Goal: Entertainment & Leisure: Consume media (video, audio)

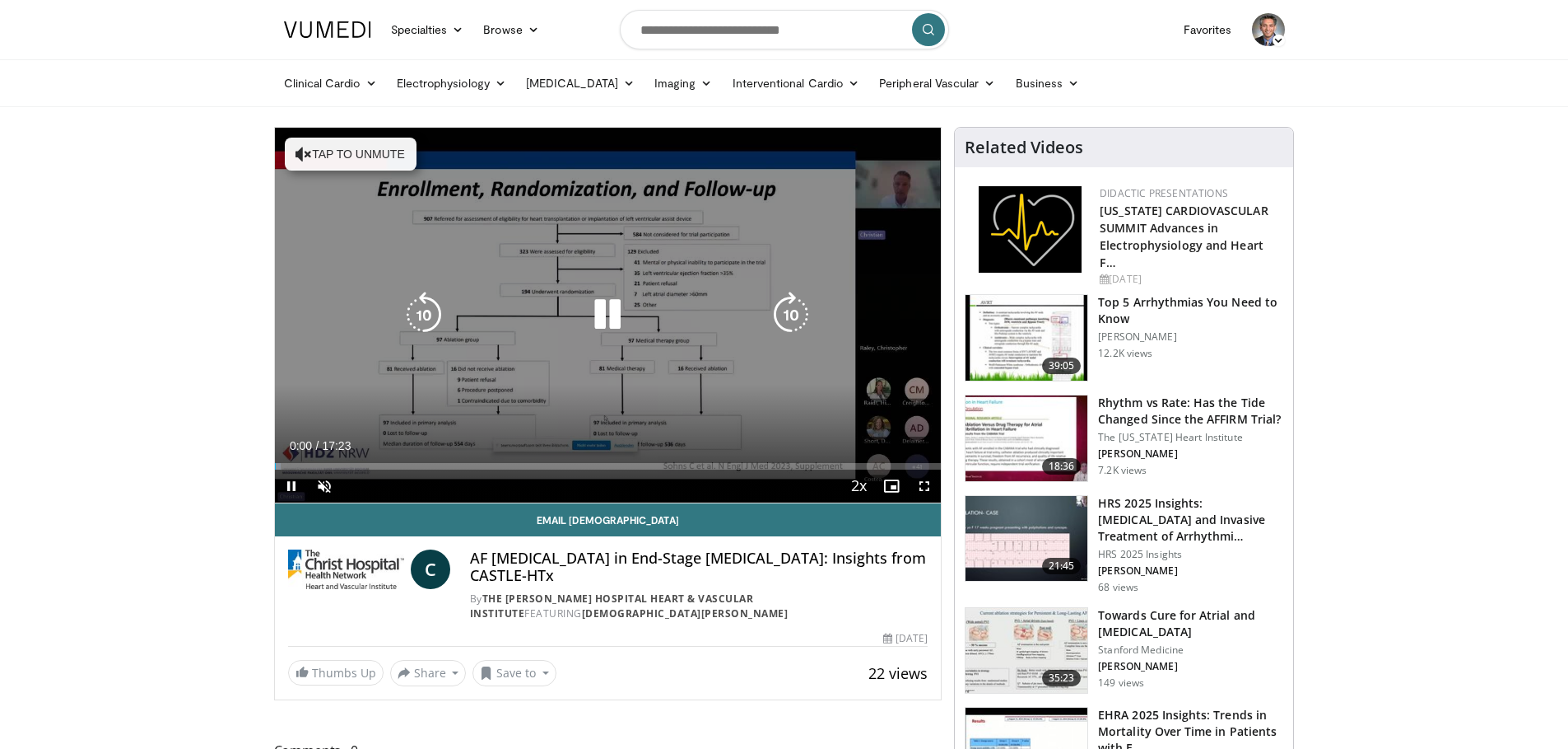
click at [298, 156] on icon "Video Player" at bounding box center [304, 154] width 16 height 16
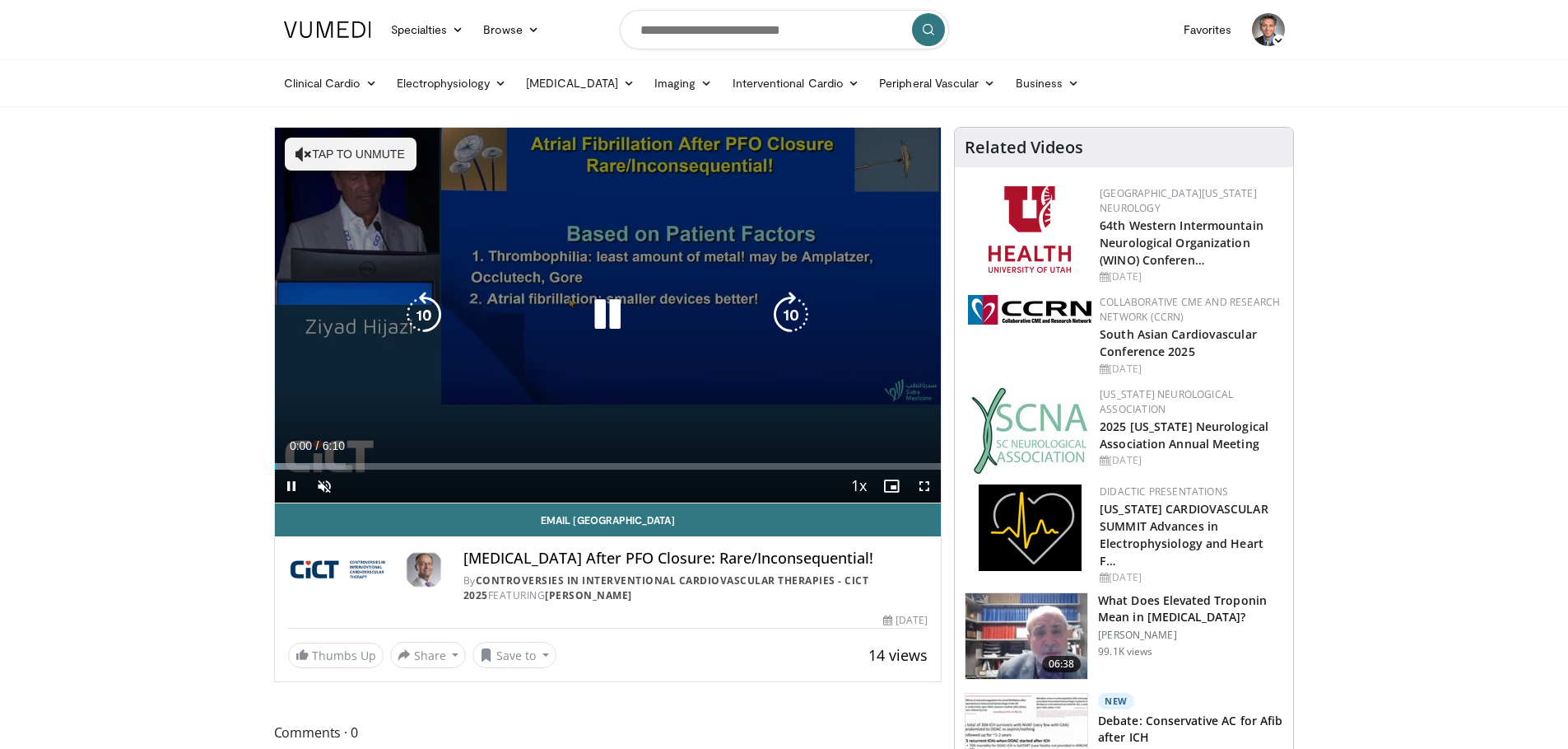
click at [372, 156] on button "Tap to unmute" at bounding box center [350, 154] width 132 height 33
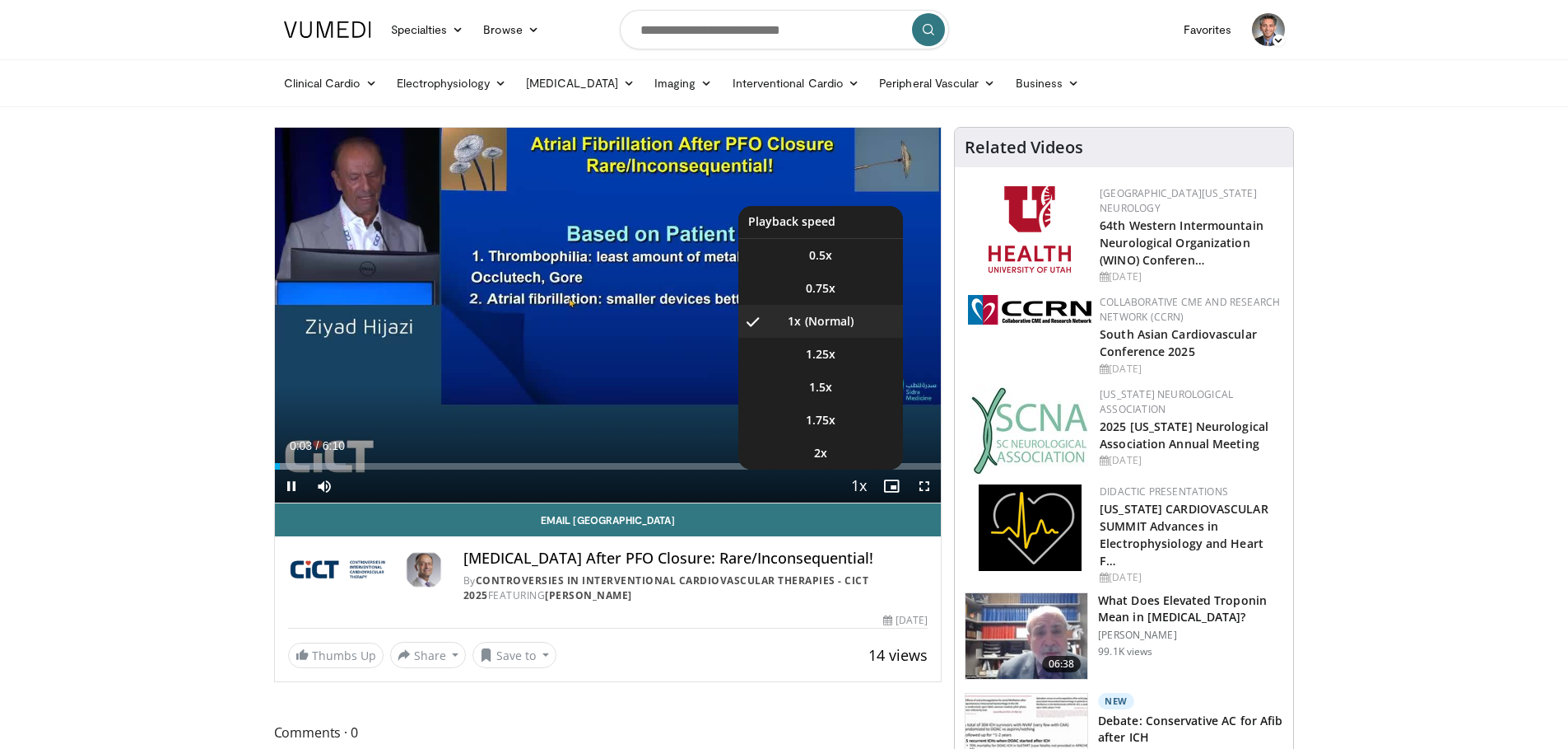
click at [864, 483] on span "Video Player" at bounding box center [858, 486] width 23 height 33
click at [850, 464] on li "2x" at bounding box center [820, 452] width 164 height 33
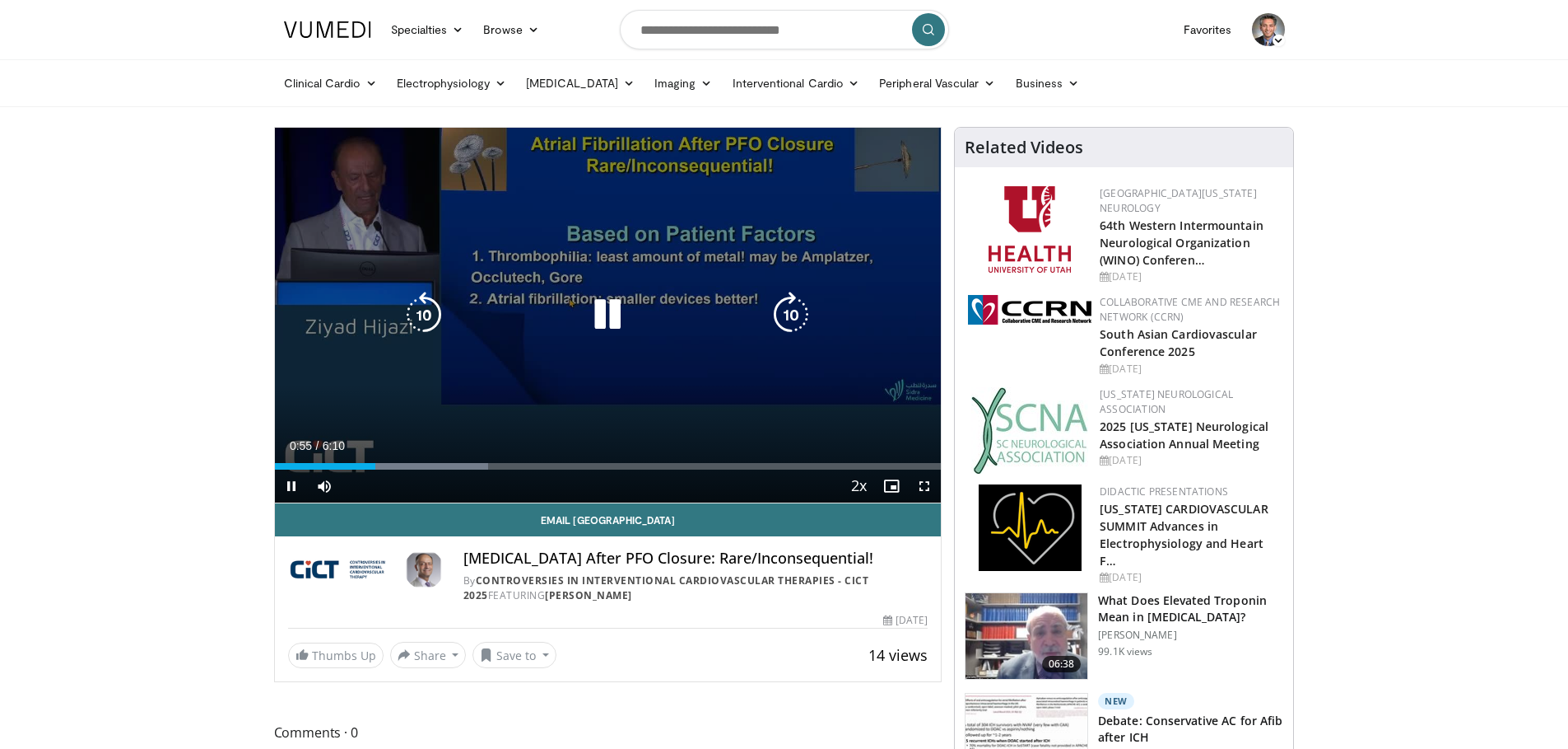
click at [793, 327] on icon "Video Player" at bounding box center [791, 314] width 46 height 46
click at [793, 318] on icon "Video Player" at bounding box center [791, 314] width 46 height 46
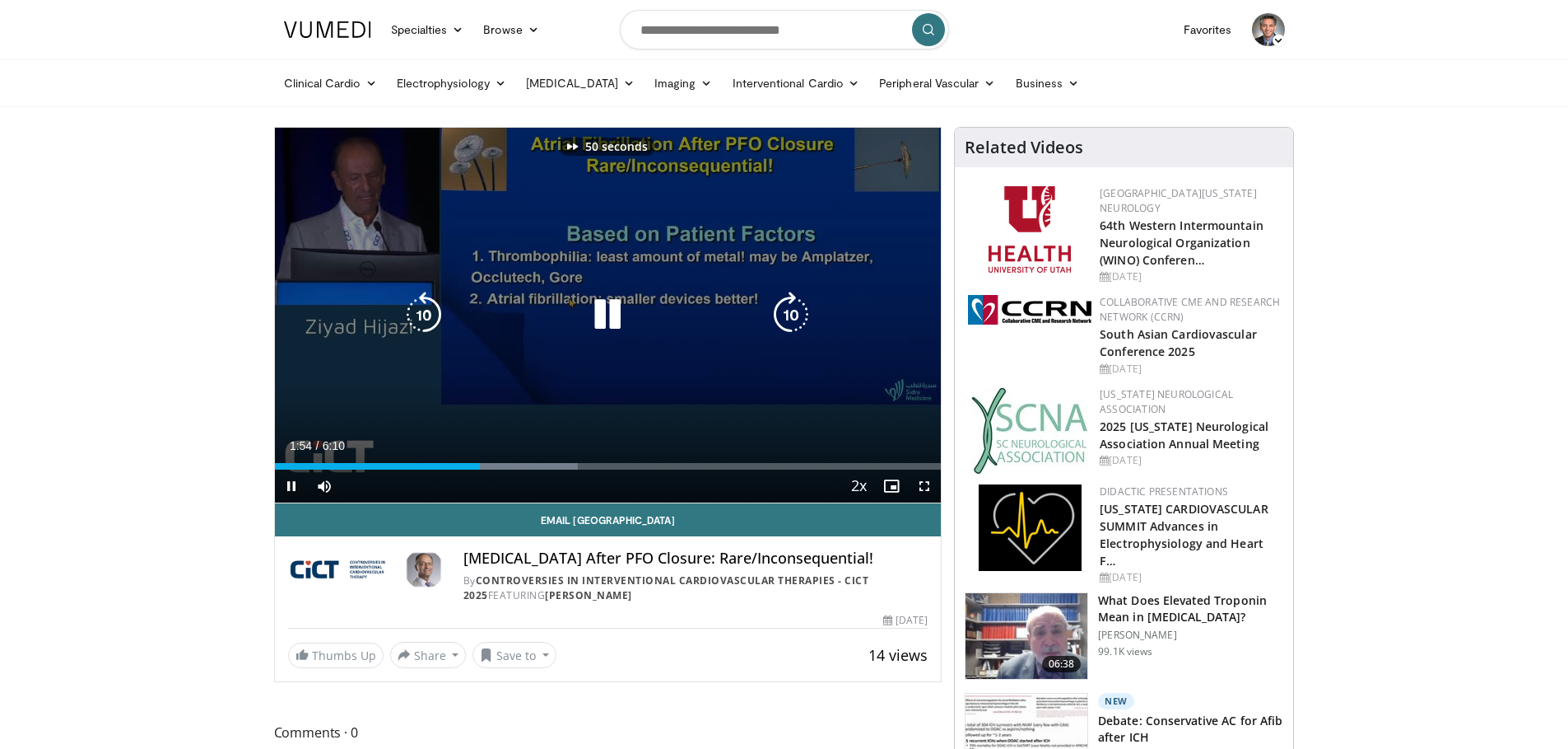
click at [793, 318] on icon "Video Player" at bounding box center [791, 314] width 46 height 46
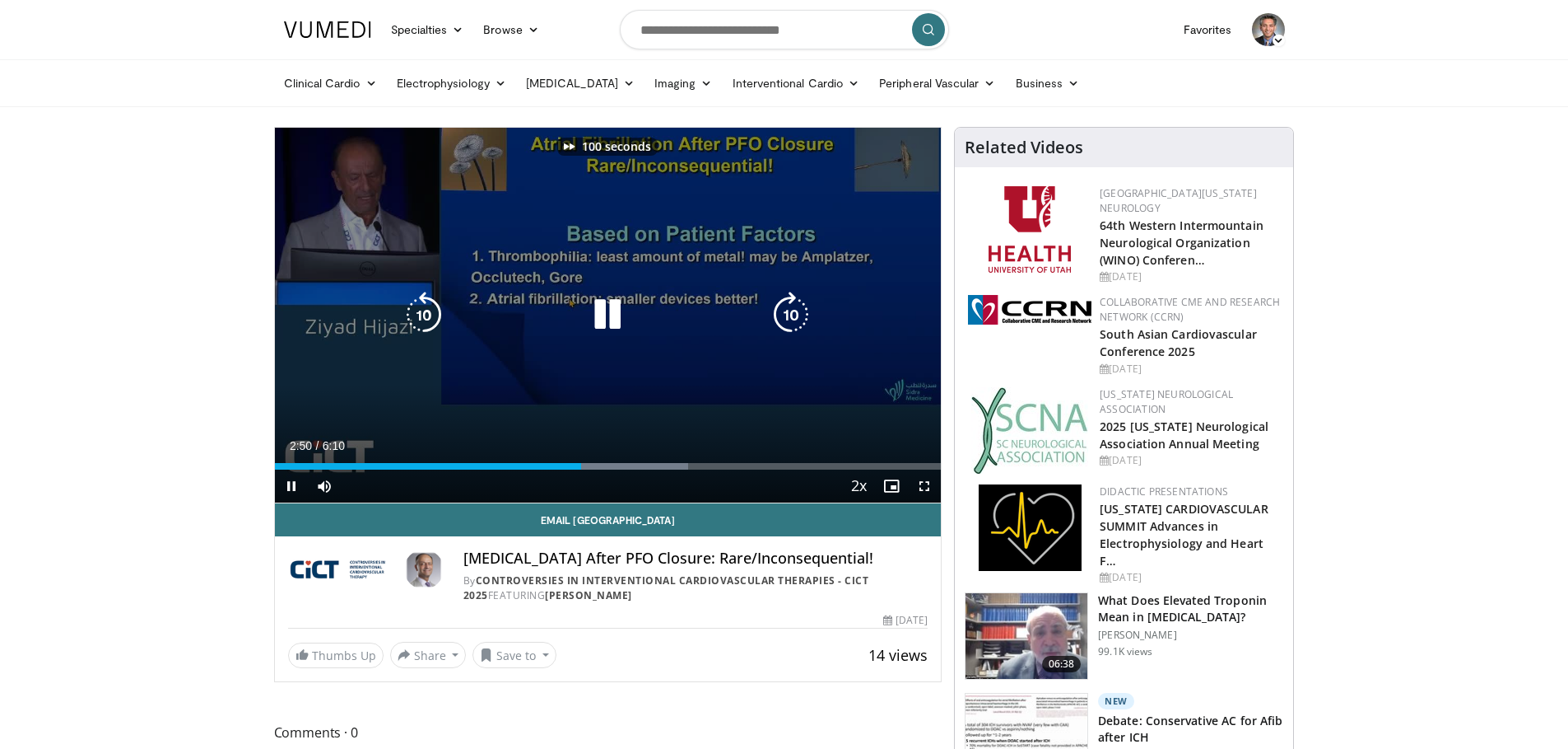
click at [793, 318] on icon "Video Player" at bounding box center [791, 314] width 46 height 46
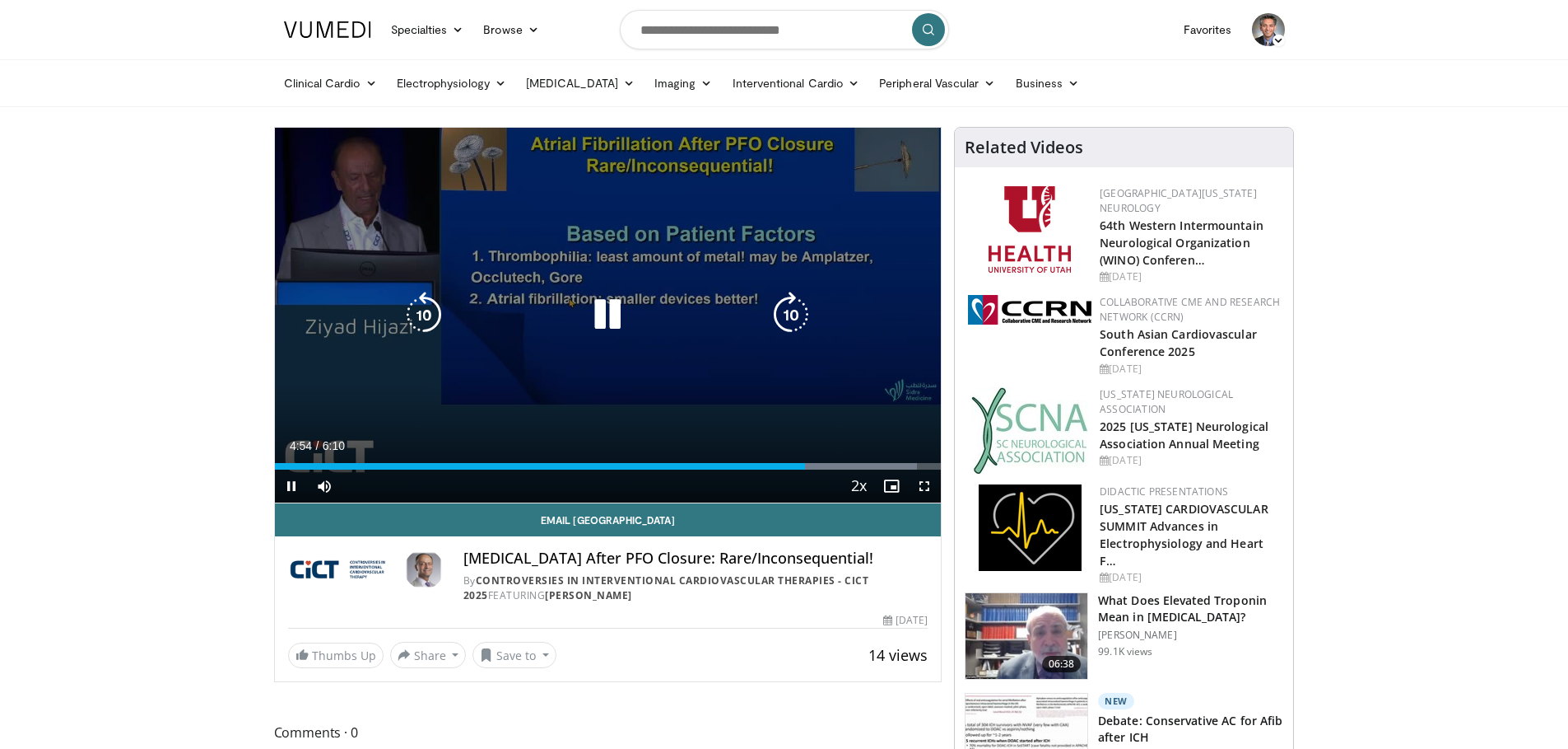
click at [794, 317] on icon "Video Player" at bounding box center [791, 314] width 46 height 46
click at [791, 318] on icon "Video Player" at bounding box center [791, 314] width 46 height 46
click at [792, 306] on icon "Video Player" at bounding box center [791, 314] width 46 height 46
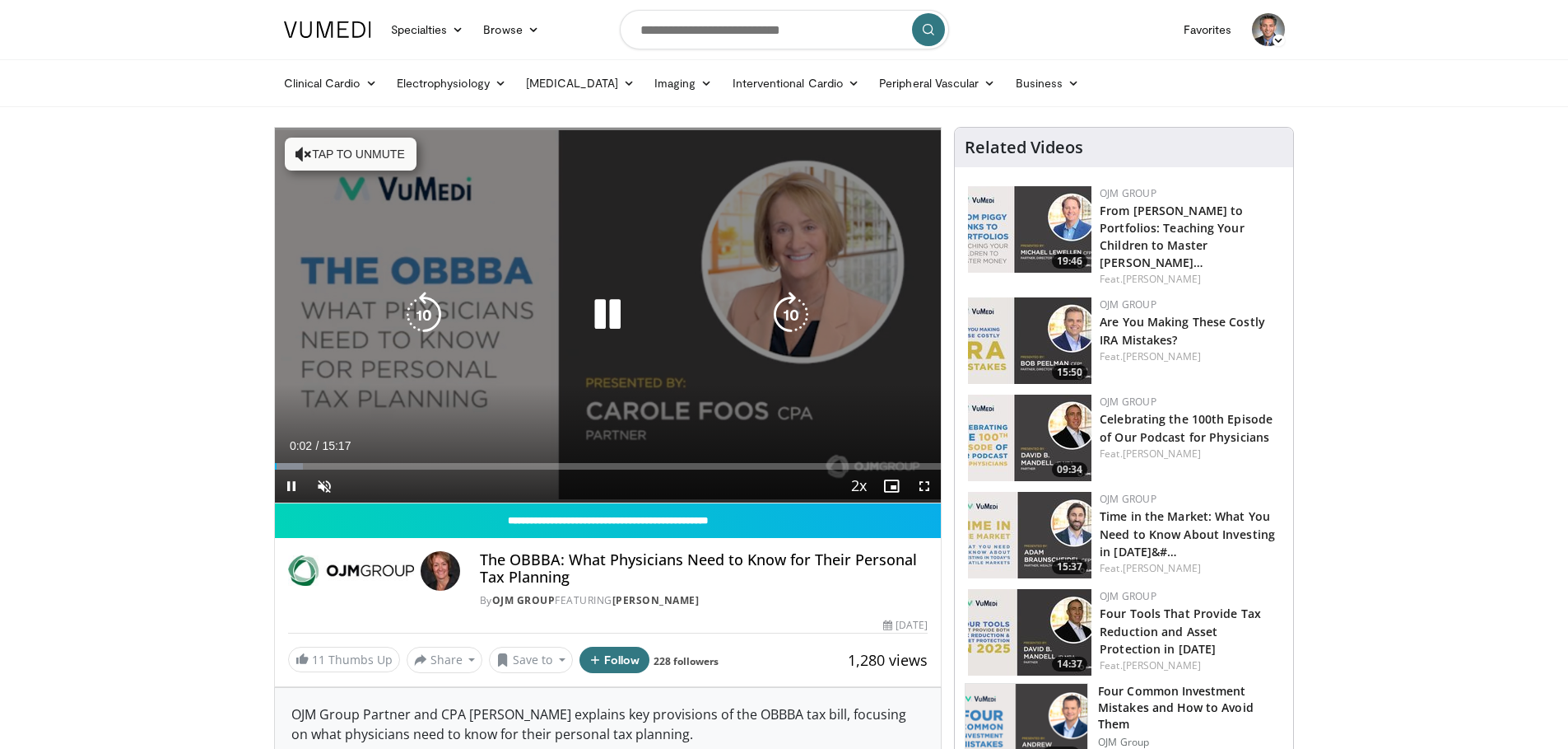
click at [350, 151] on button "Tap to unmute" at bounding box center [350, 154] width 132 height 33
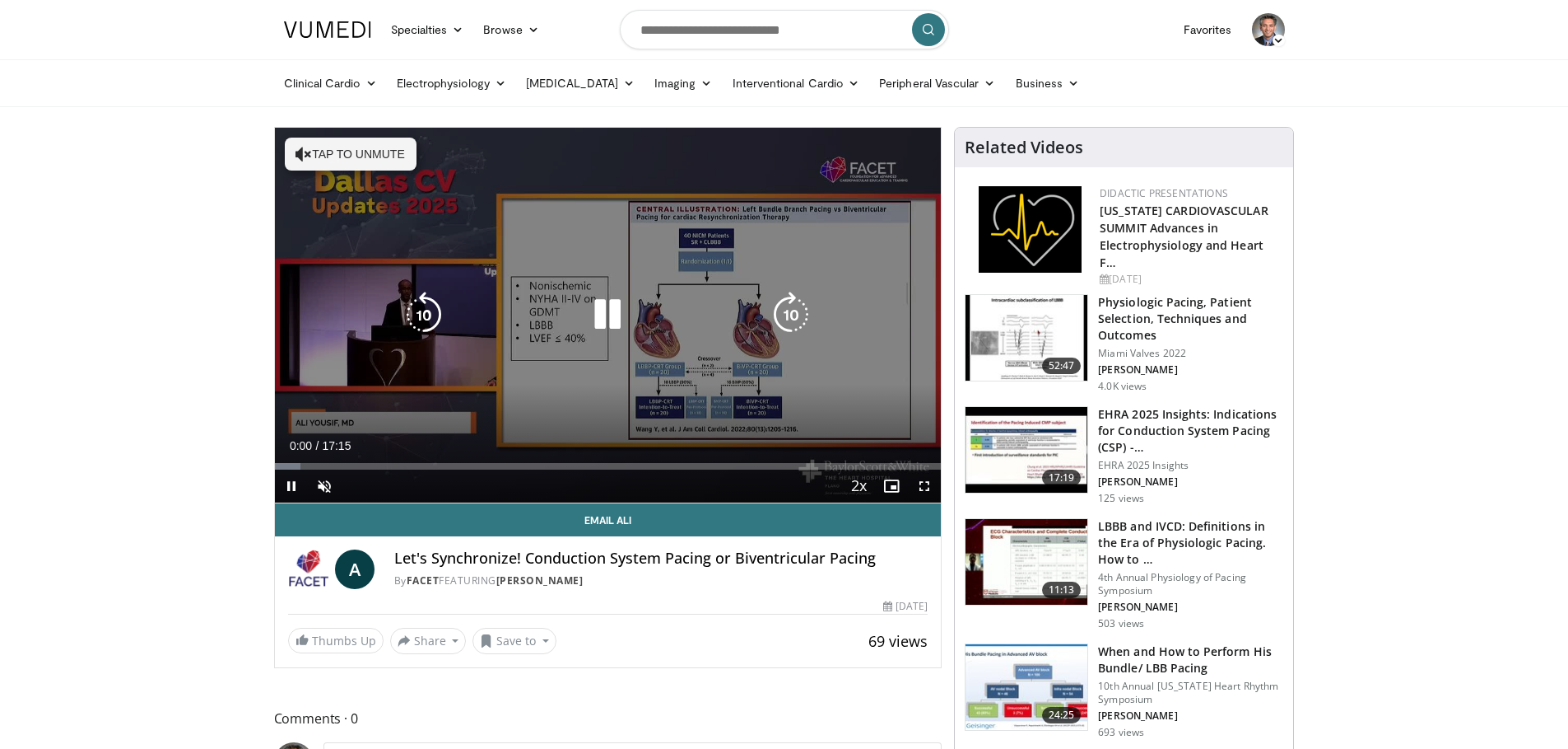
click at [379, 160] on button "Tap to unmute" at bounding box center [350, 154] width 132 height 33
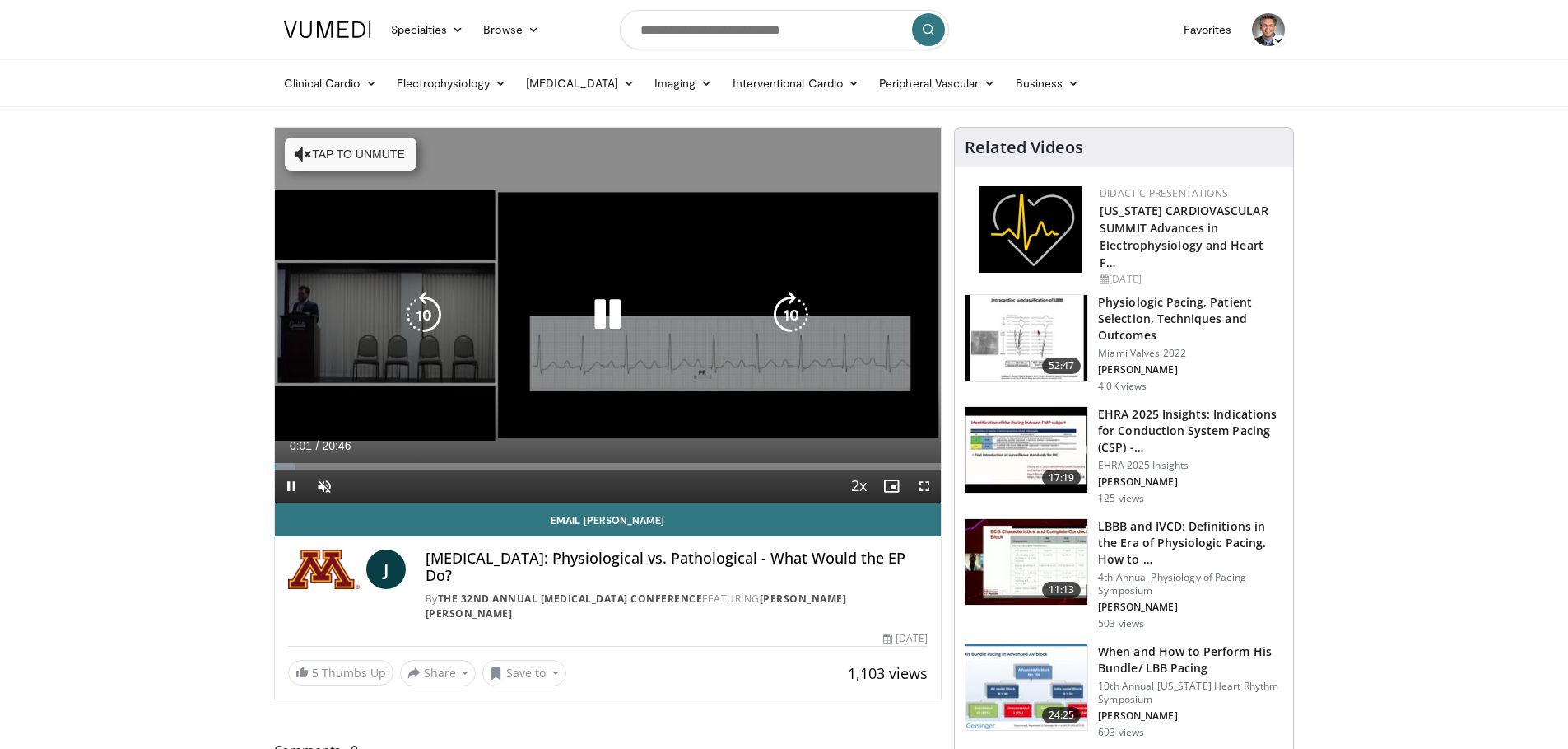
click at [373, 159] on button "Tap to unmute" at bounding box center [350, 154] width 132 height 33
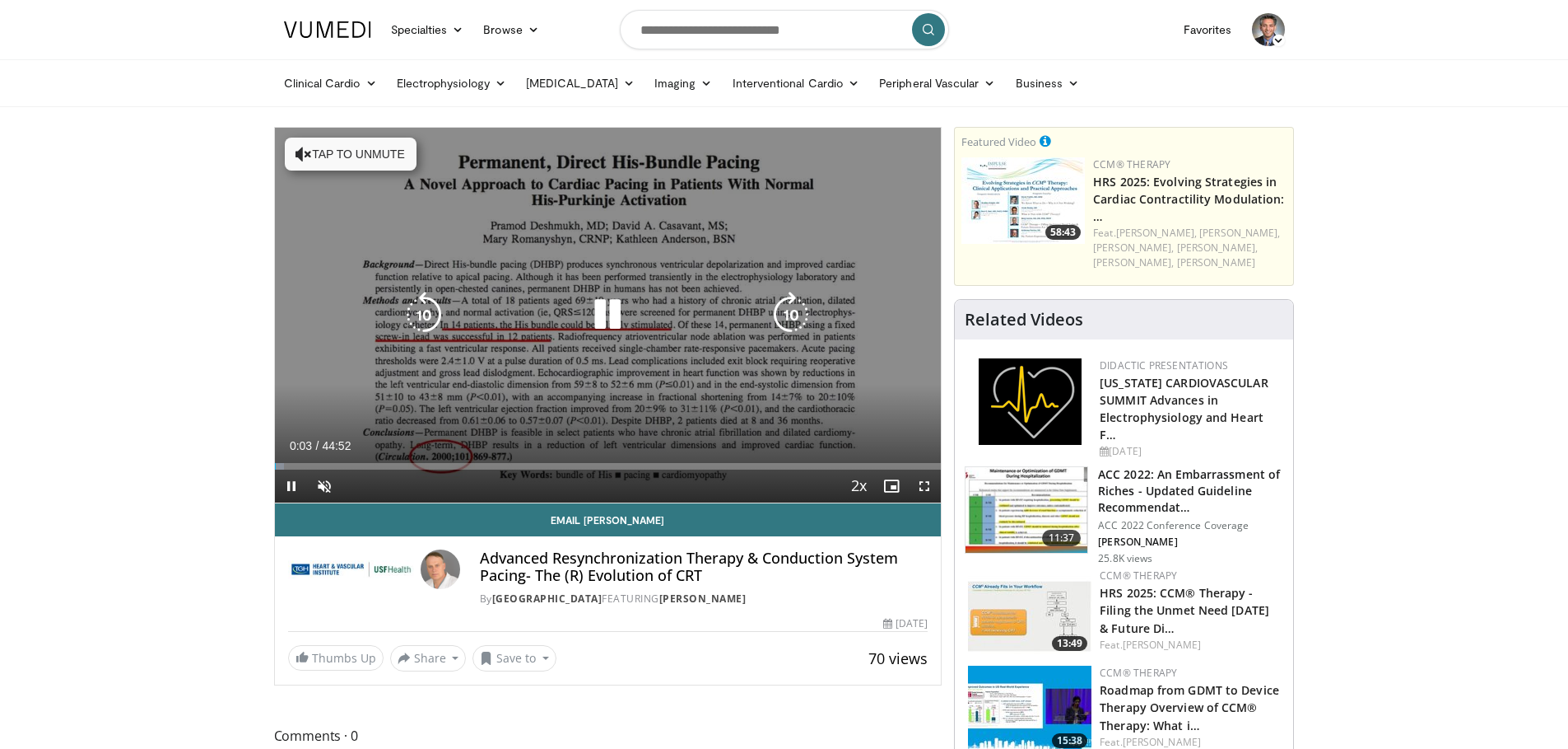
click at [325, 159] on button "Tap to unmute" at bounding box center [350, 154] width 132 height 33
